Goal: Transaction & Acquisition: Purchase product/service

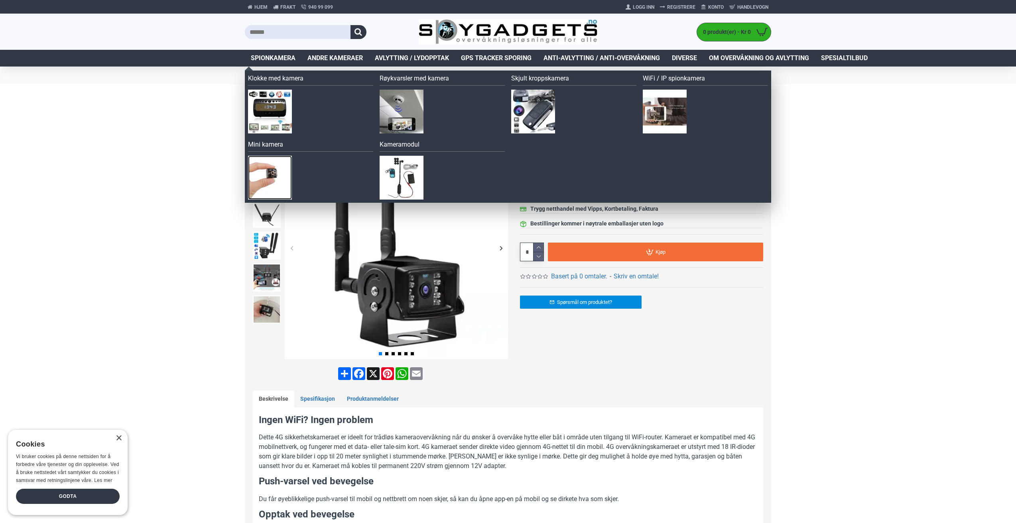
click at [269, 175] on img at bounding box center [270, 178] width 44 height 44
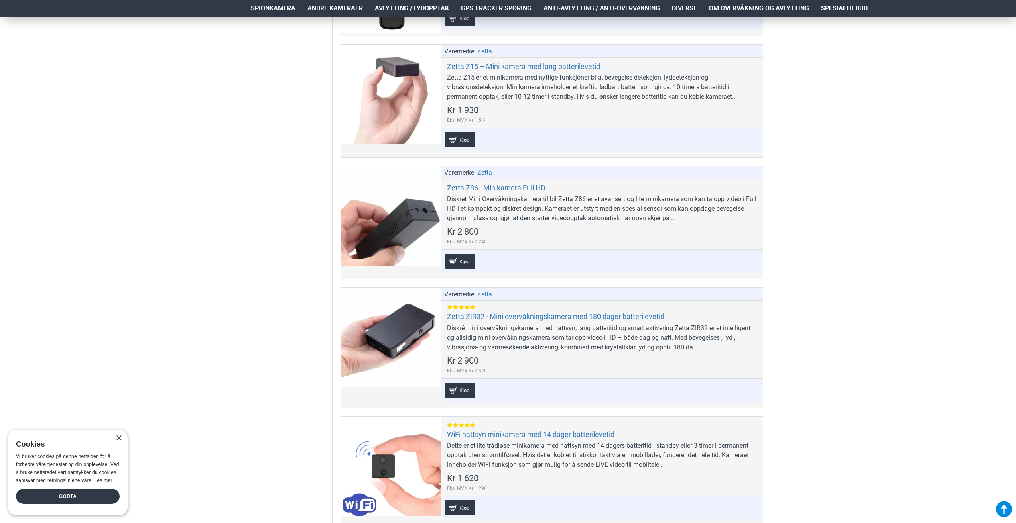
scroll to position [638, 0]
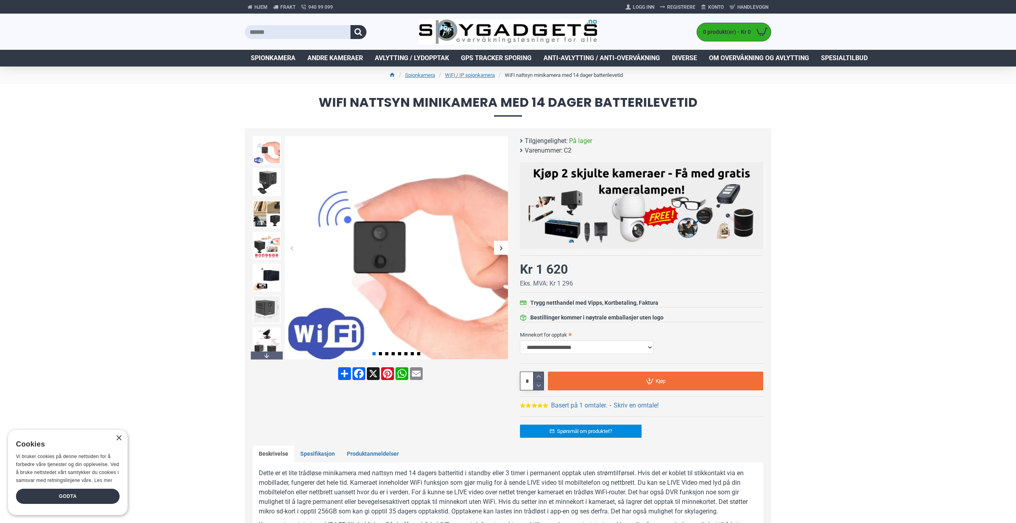
click at [503, 246] on div "Next slide" at bounding box center [501, 248] width 14 height 14
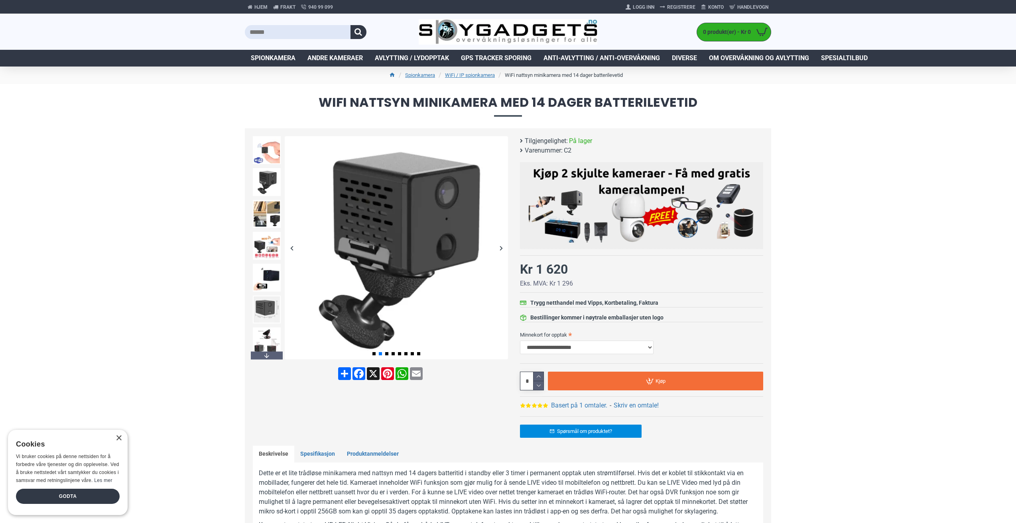
click at [502, 248] on div "Next slide" at bounding box center [501, 248] width 14 height 14
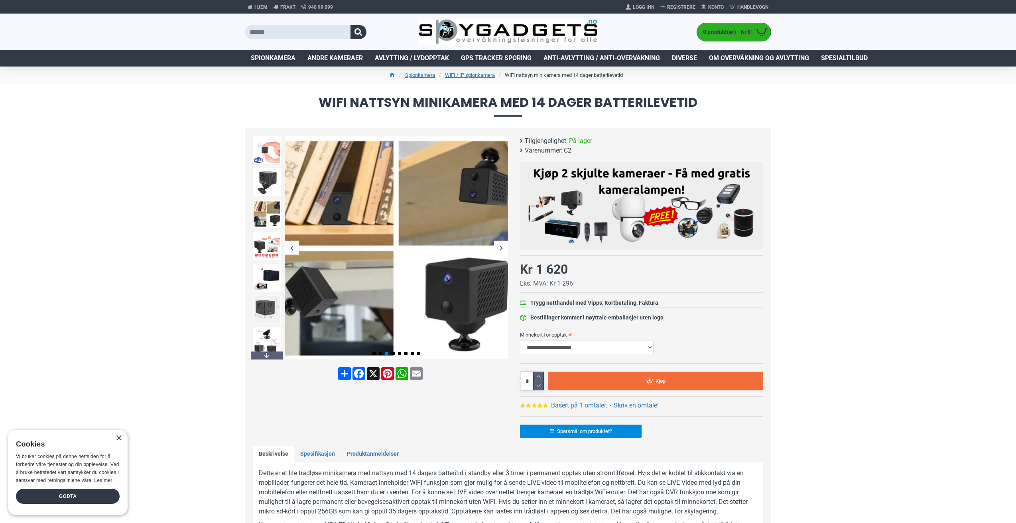
click at [503, 247] on div "Next slide" at bounding box center [501, 248] width 14 height 14
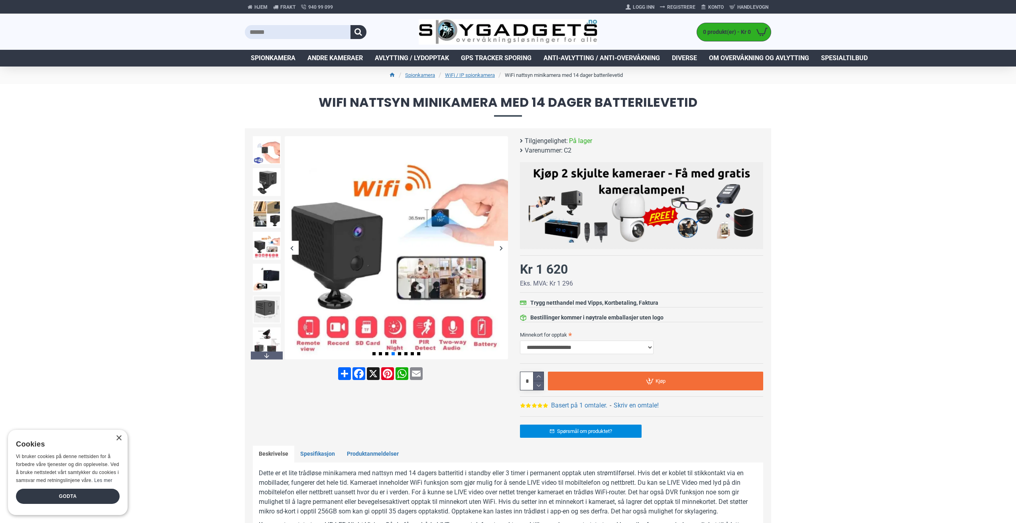
click at [503, 247] on div "Next slide" at bounding box center [501, 248] width 14 height 14
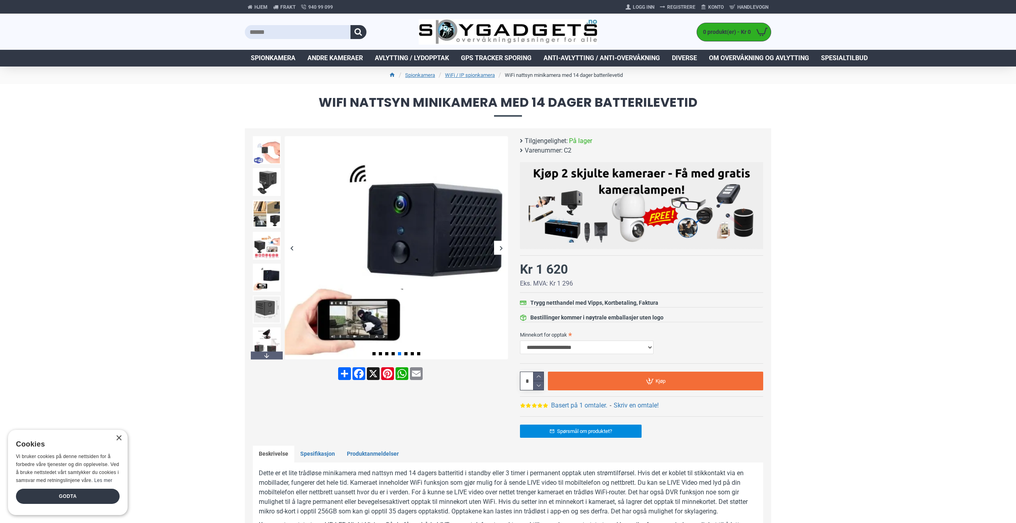
click at [503, 247] on div "Next slide" at bounding box center [501, 248] width 14 height 14
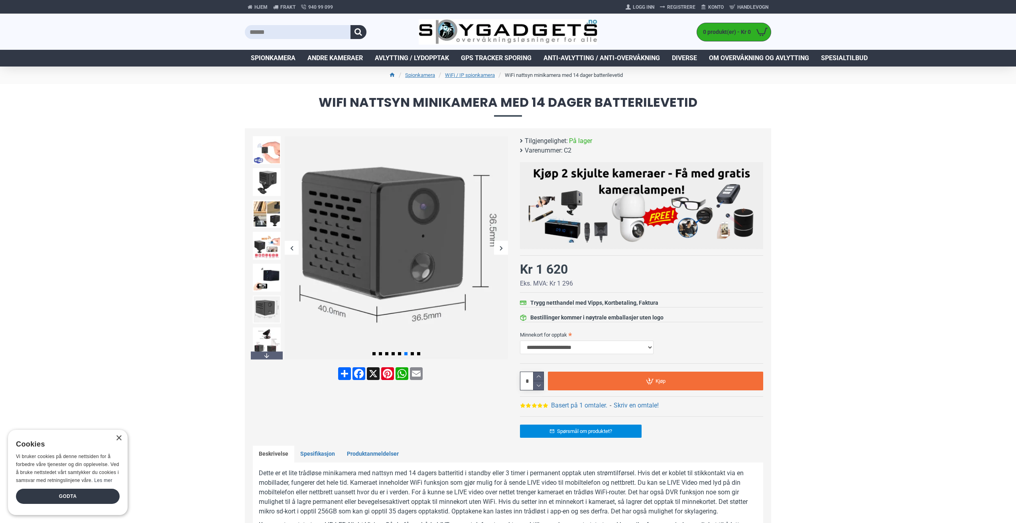
click at [503, 247] on div "Next slide" at bounding box center [501, 248] width 14 height 14
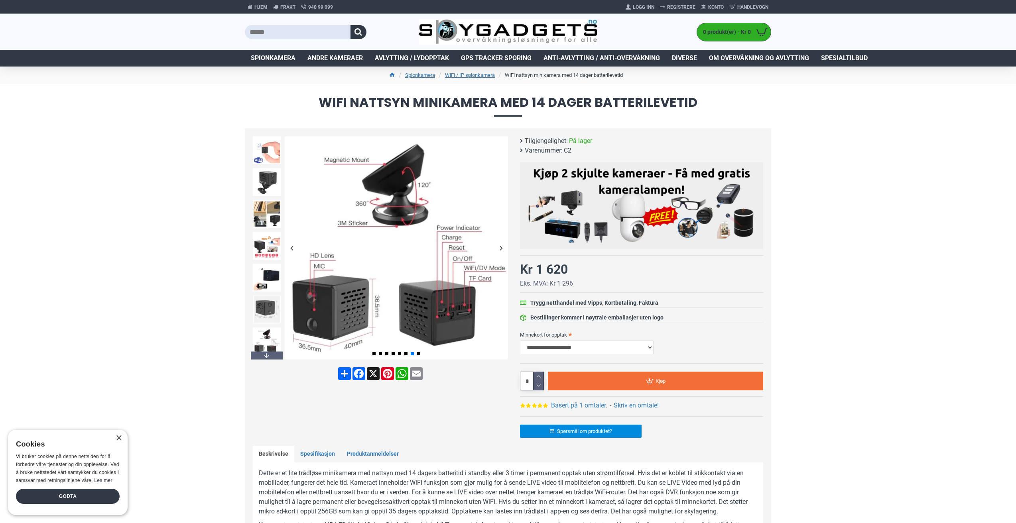
click at [503, 247] on div "Next slide" at bounding box center [501, 248] width 14 height 14
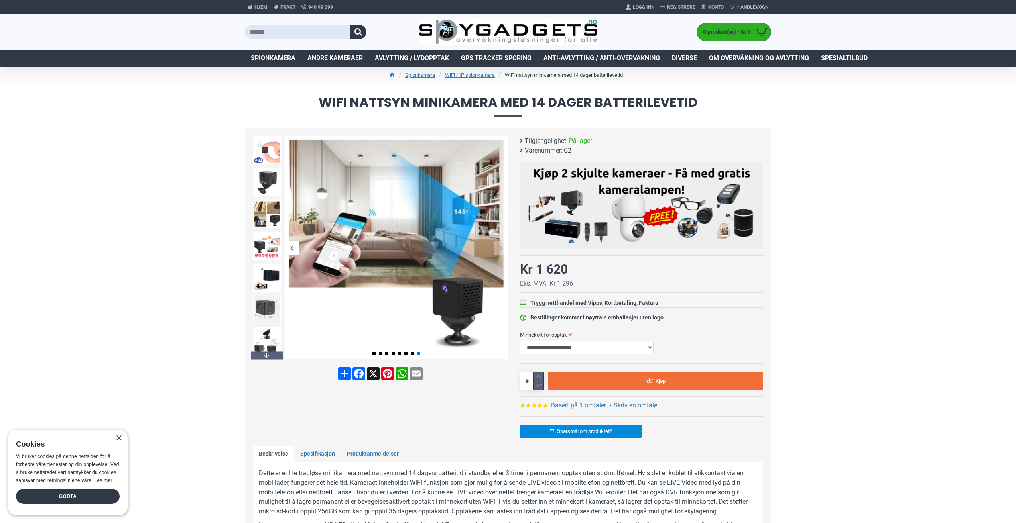
click at [503, 247] on div "Next slide" at bounding box center [501, 248] width 14 height 14
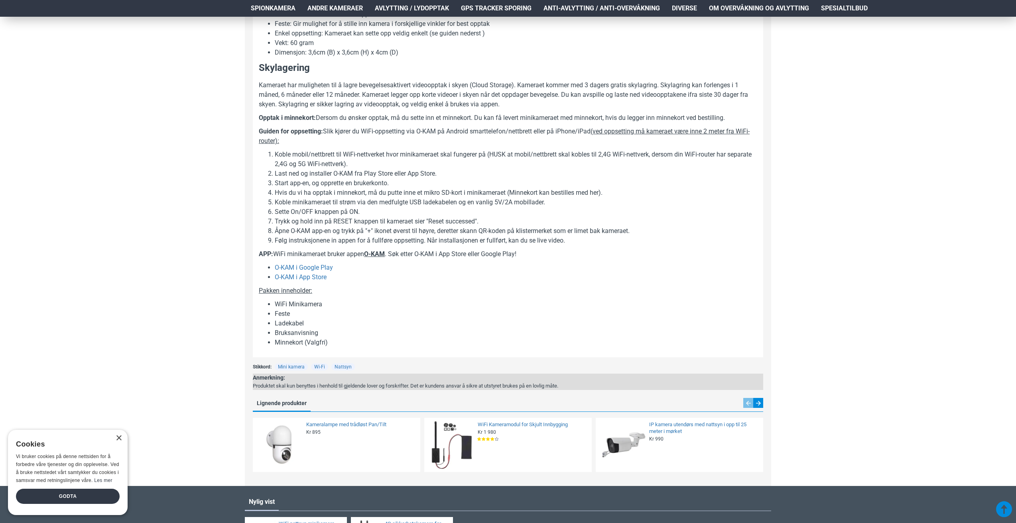
scroll to position [558, 0]
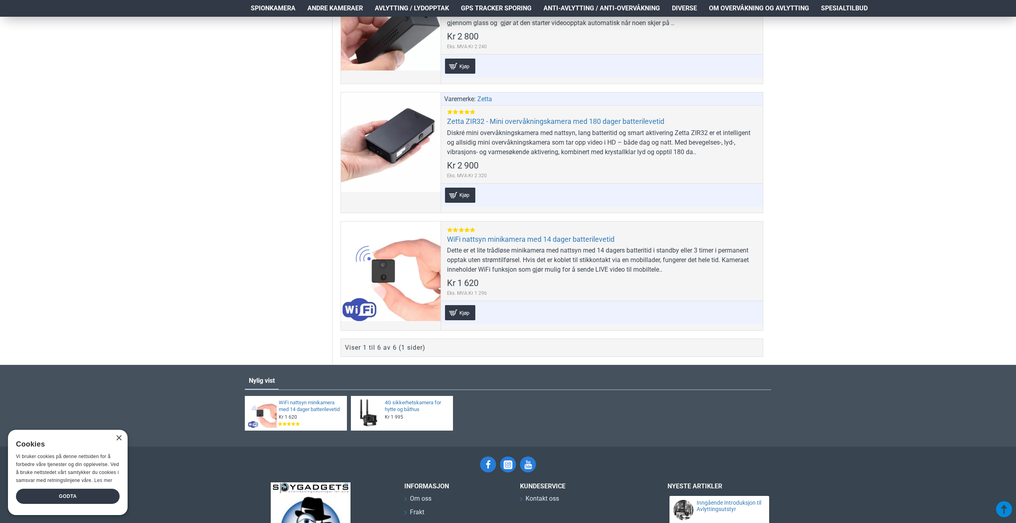
scroll to position [757, 0]
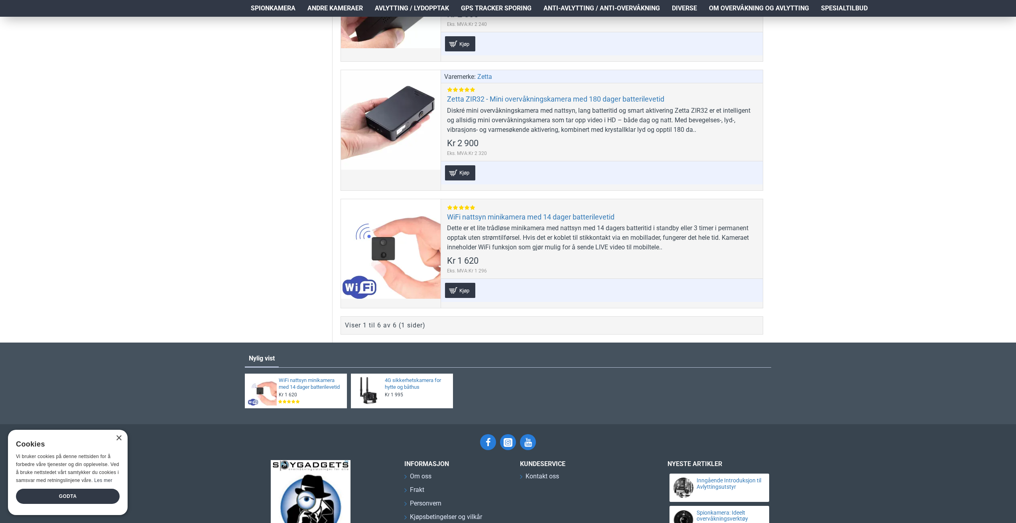
click at [932, 383] on div "Nylig vist WiFi nattsyn minikamera med 14 dager batterilevetid Kr 1 620 Eks. MV…" at bounding box center [508, 384] width 1016 height 82
click at [933, 384] on div "Nylig vist WiFi nattsyn minikamera med 14 dager batterilevetid Kr 1 620 Eks. MV…" at bounding box center [508, 384] width 1016 height 82
